Goal: Ask a question

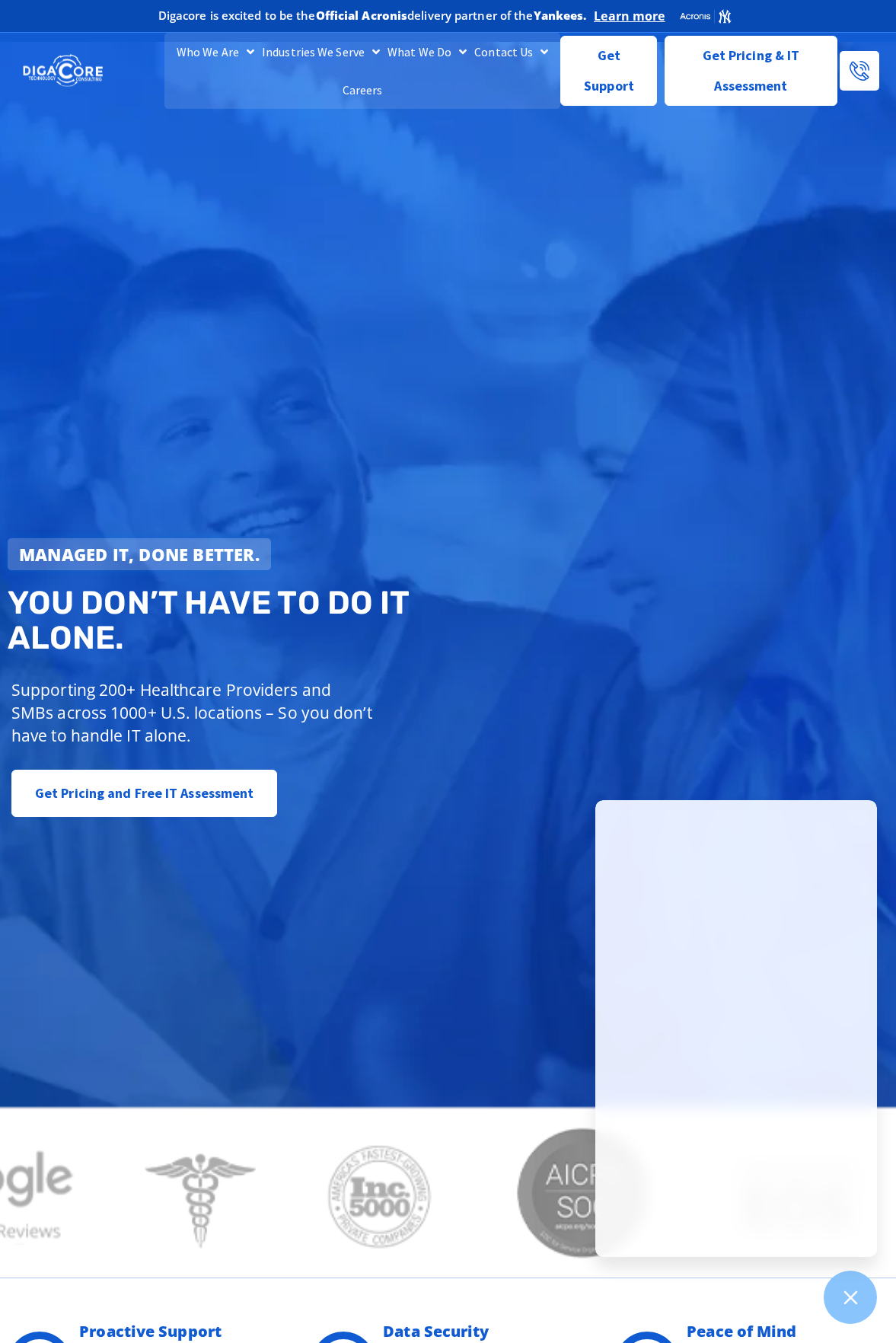
drag, startPoint x: 374, startPoint y: 477, endPoint x: 377, endPoint y: 464, distance: 13.3
click at [375, 475] on div "Managed IT, done better. You don’t have to do IT alone. Supporting 200+ Healthc…" at bounding box center [448, 660] width 896 height 1235
click at [429, 432] on div "Managed IT, done better. You don’t have to do IT alone. Supporting 200+ Healthc…" at bounding box center [448, 660] width 896 height 1235
click at [407, 654] on h2 "You don’t have to do IT alone." at bounding box center [232, 620] width 449 height 70
click at [611, 42] on span "Get Support" at bounding box center [608, 65] width 71 height 61
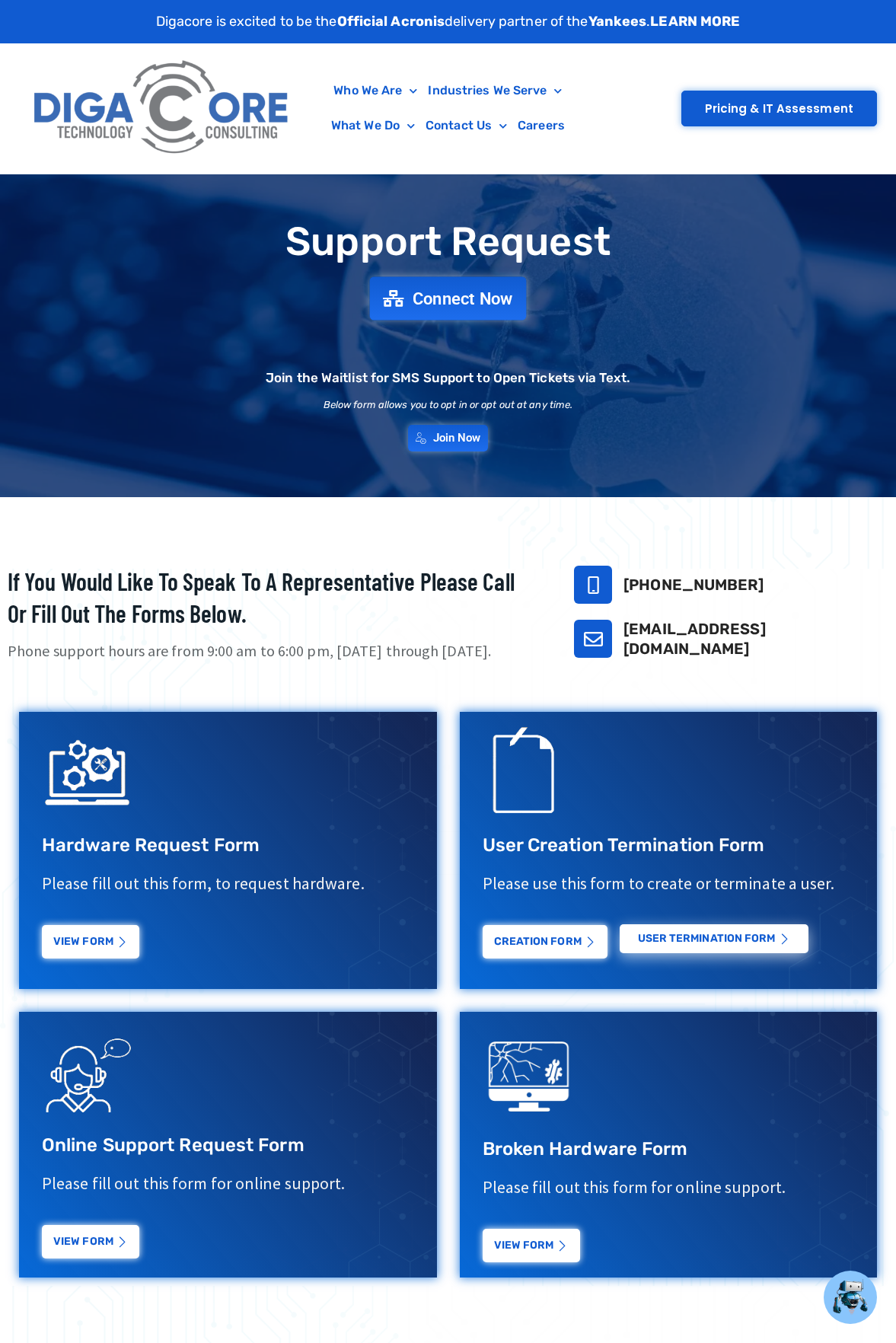
click at [497, 300] on span "Connect Now" at bounding box center [462, 299] width 100 height 17
